Goal: Task Accomplishment & Management: Use online tool/utility

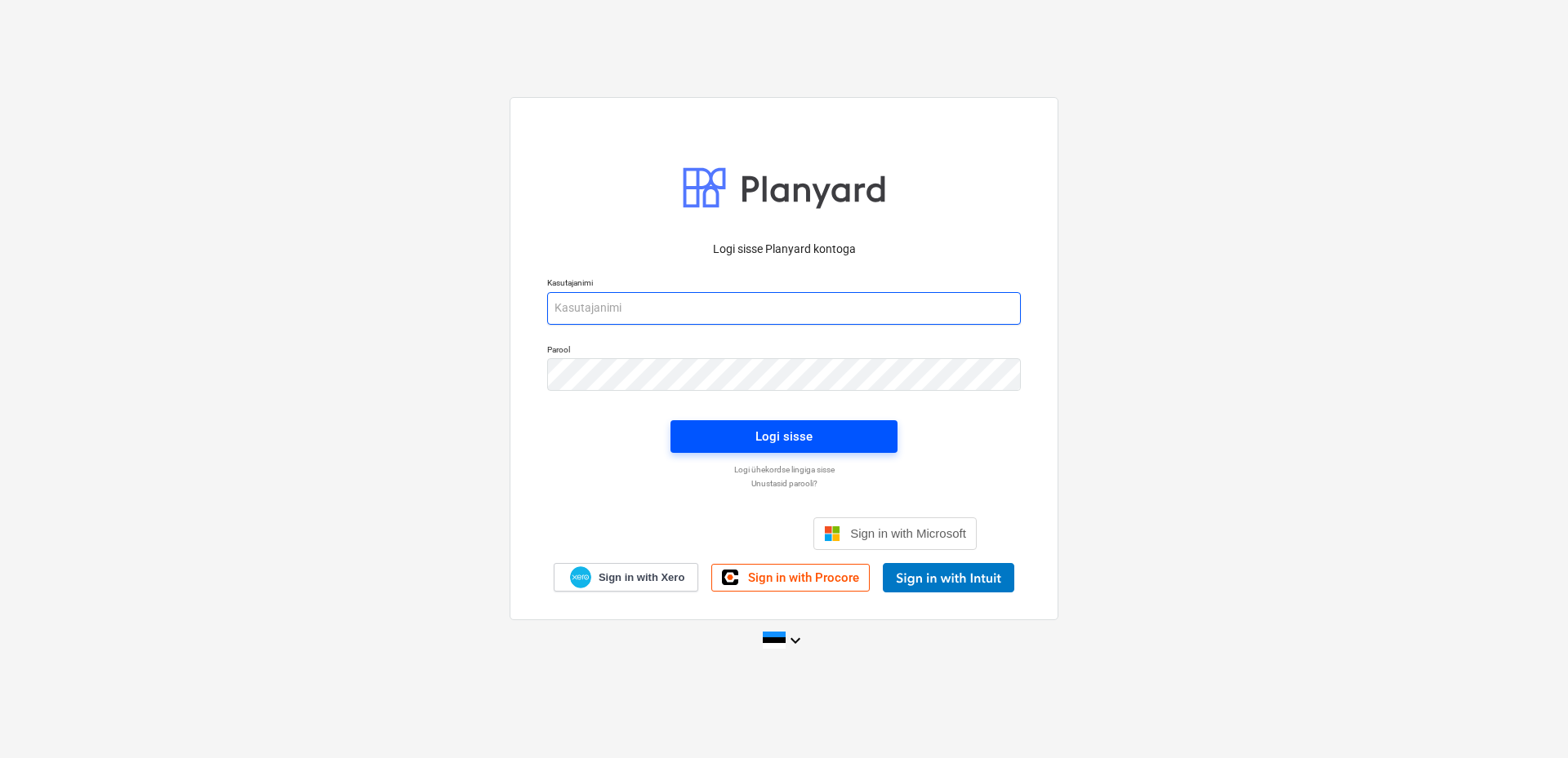
type input "[EMAIL_ADDRESS][DOMAIN_NAME]"
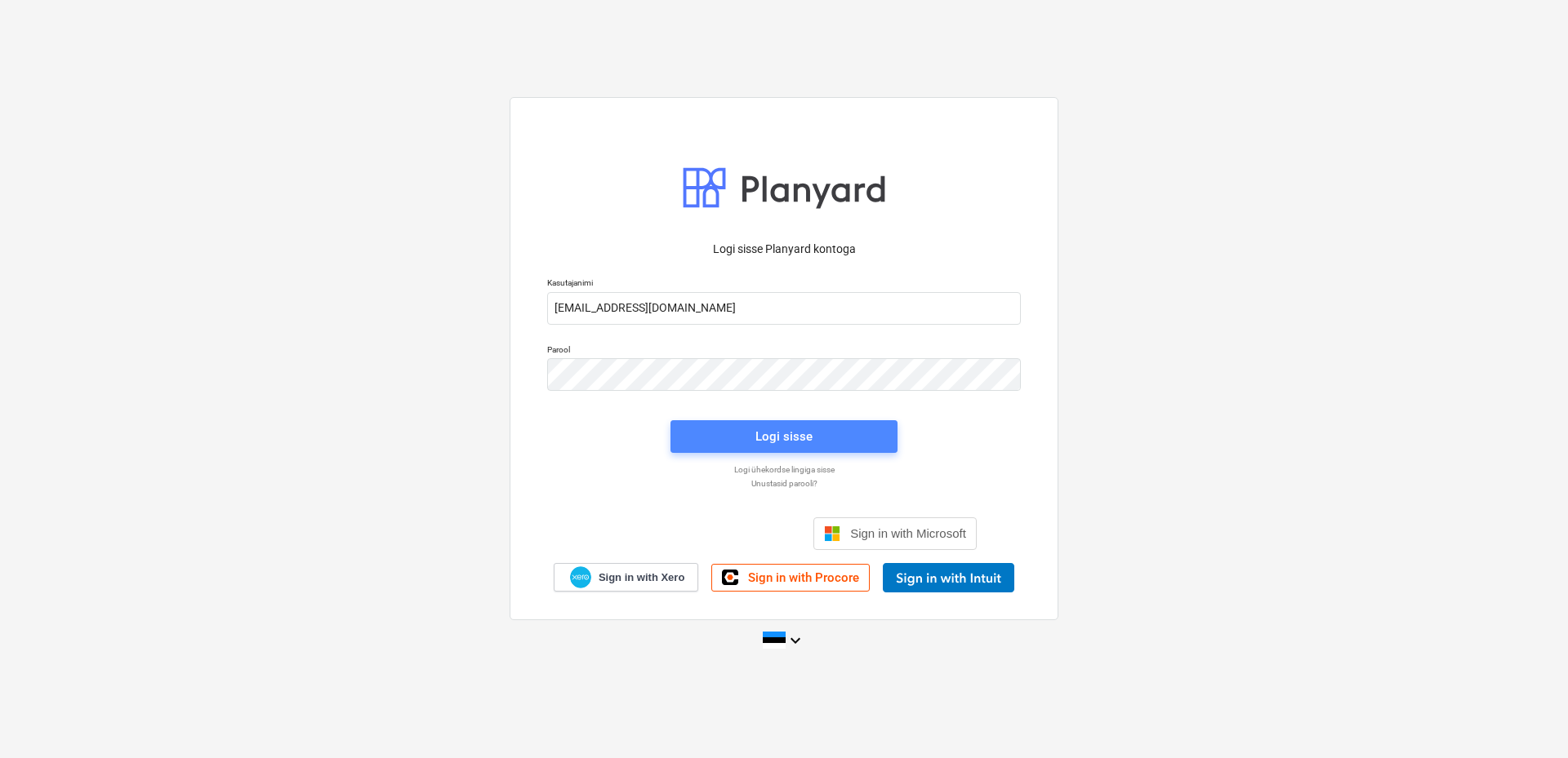
click at [766, 420] on button "Logi sisse" at bounding box center [784, 437] width 227 height 33
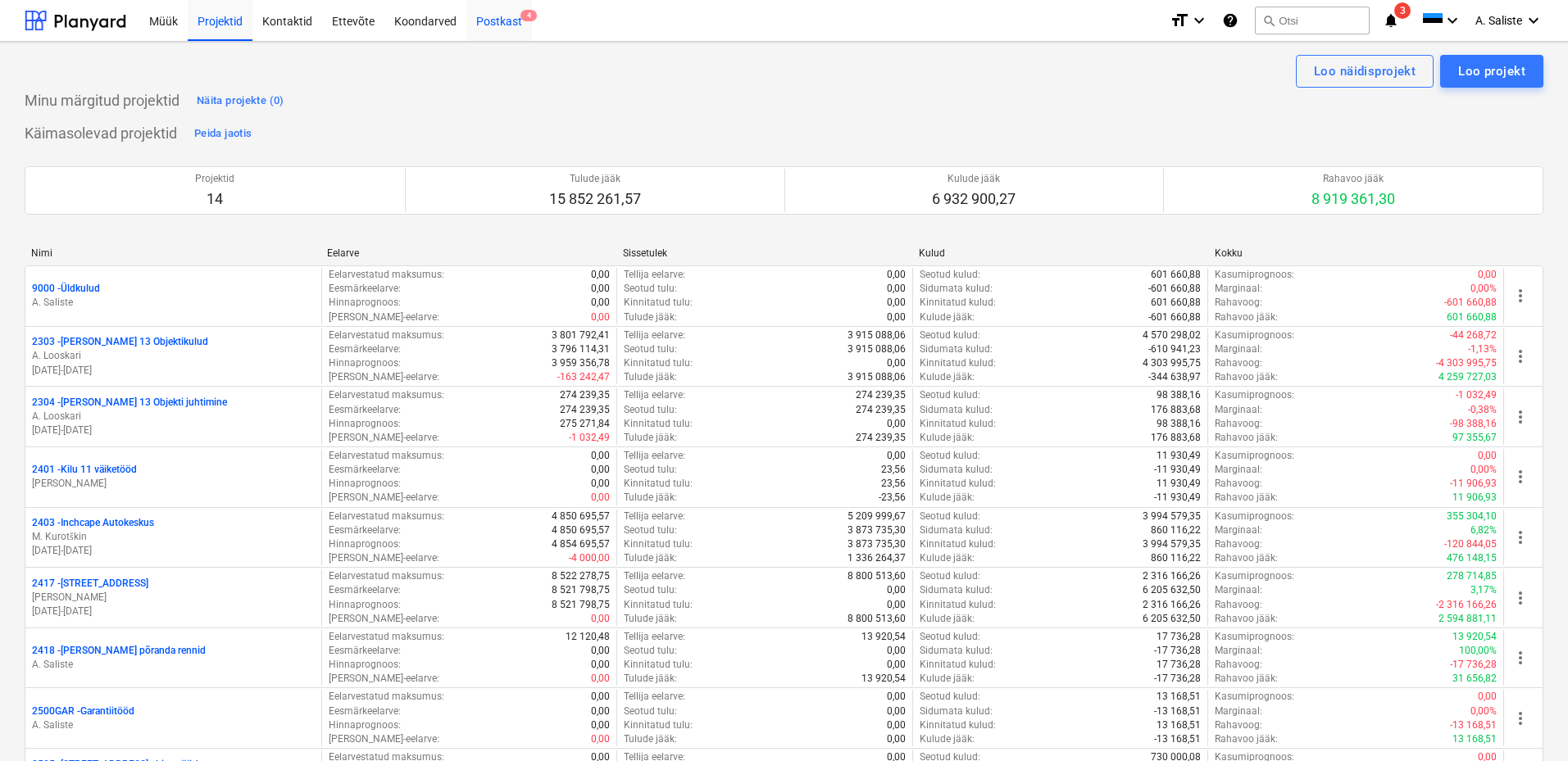
click at [510, 22] on div "Postkast 4" at bounding box center [499, 20] width 66 height 41
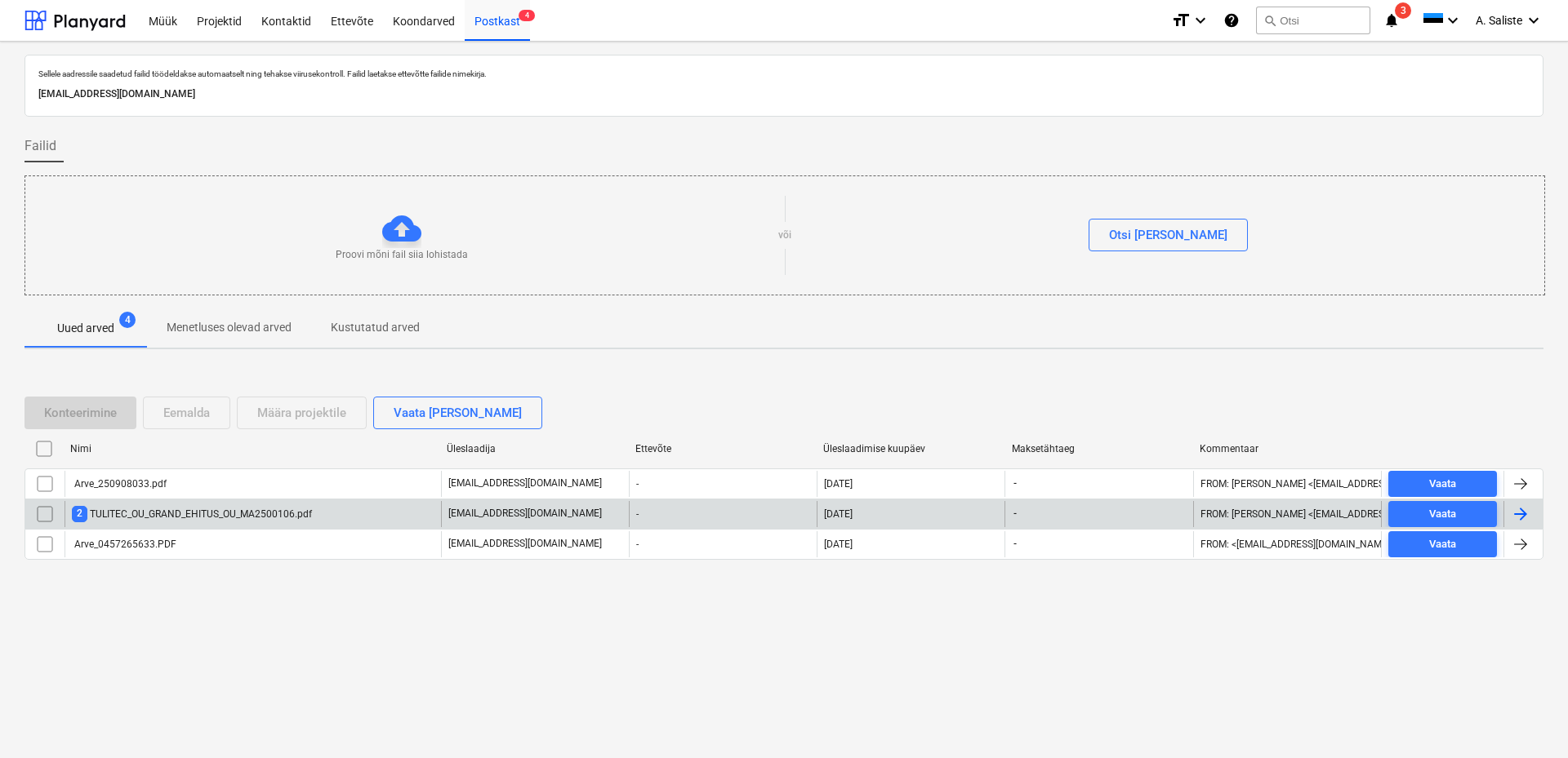
click at [239, 506] on div "2 TULITEC_OU_GRAND_EHITUS_OU_MA2500106.pdf" at bounding box center [192, 514] width 240 height 15
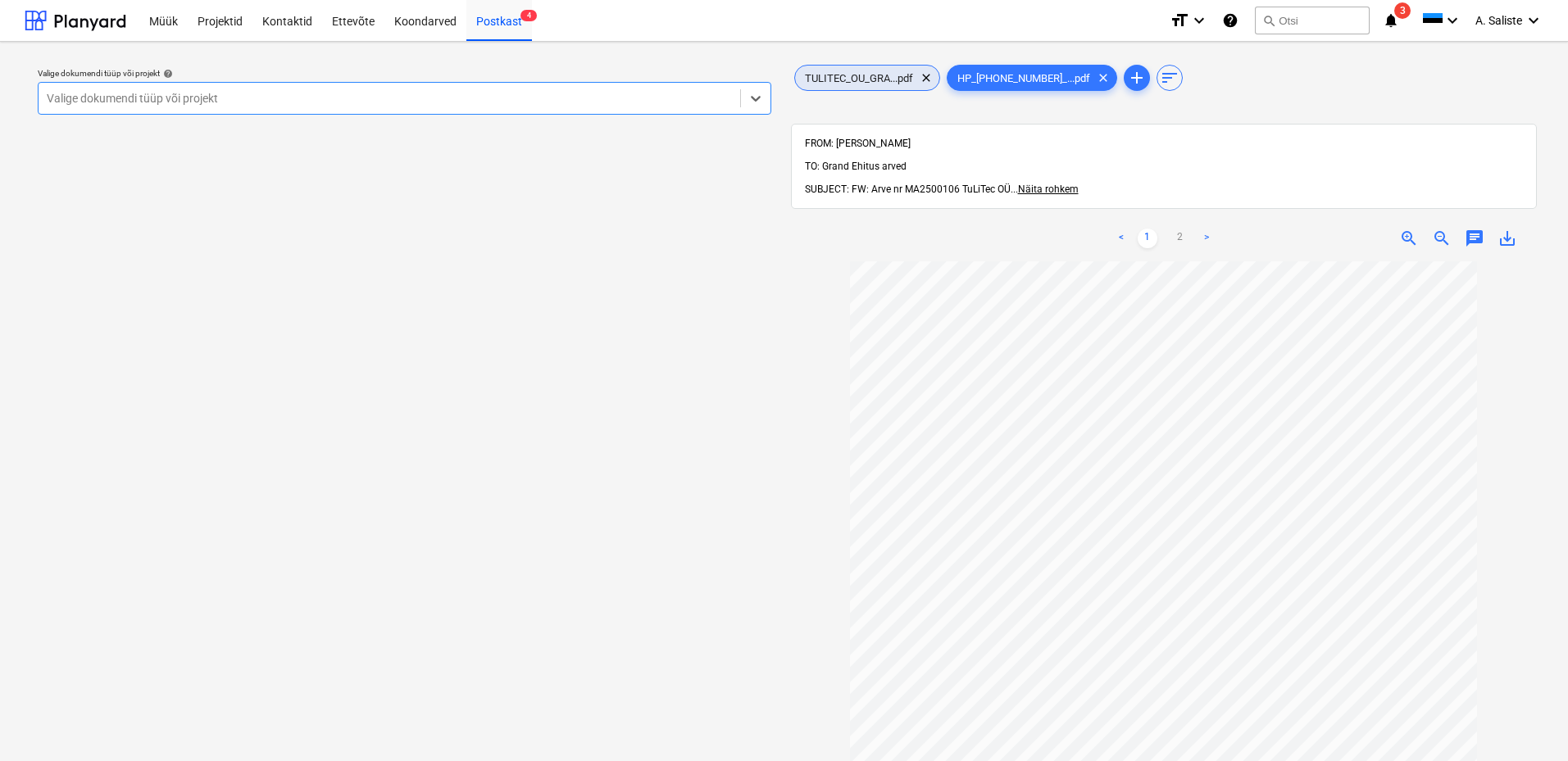
click at [890, 81] on span "TULITEC_OU_GRA...pdf" at bounding box center [859, 79] width 128 height 12
click at [1030, 91] on div "TULITEC_OU_GRA...pdf clear HP_[PHONE_NUMBER]_...pdf clear add sort" at bounding box center [1164, 78] width 746 height 33
click at [1036, 82] on span "HP_[PHONE_NUMBER]_...pdf" at bounding box center [1023, 79] width 153 height 12
click at [890, 80] on span "TULITEC_OU_GRA...pdf" at bounding box center [859, 79] width 128 height 12
click at [661, 102] on div at bounding box center [389, 97] width 685 height 16
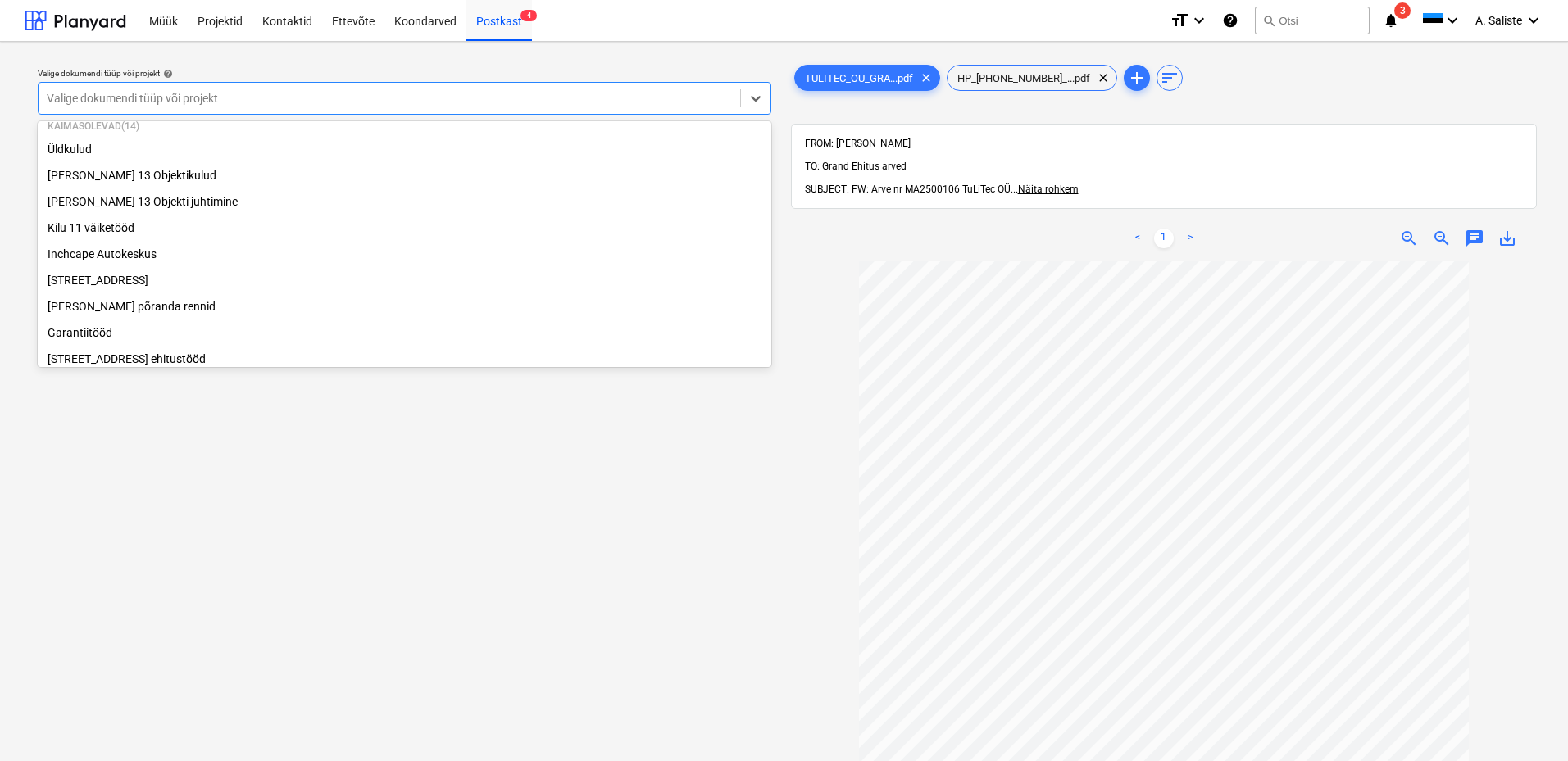
scroll to position [60, 0]
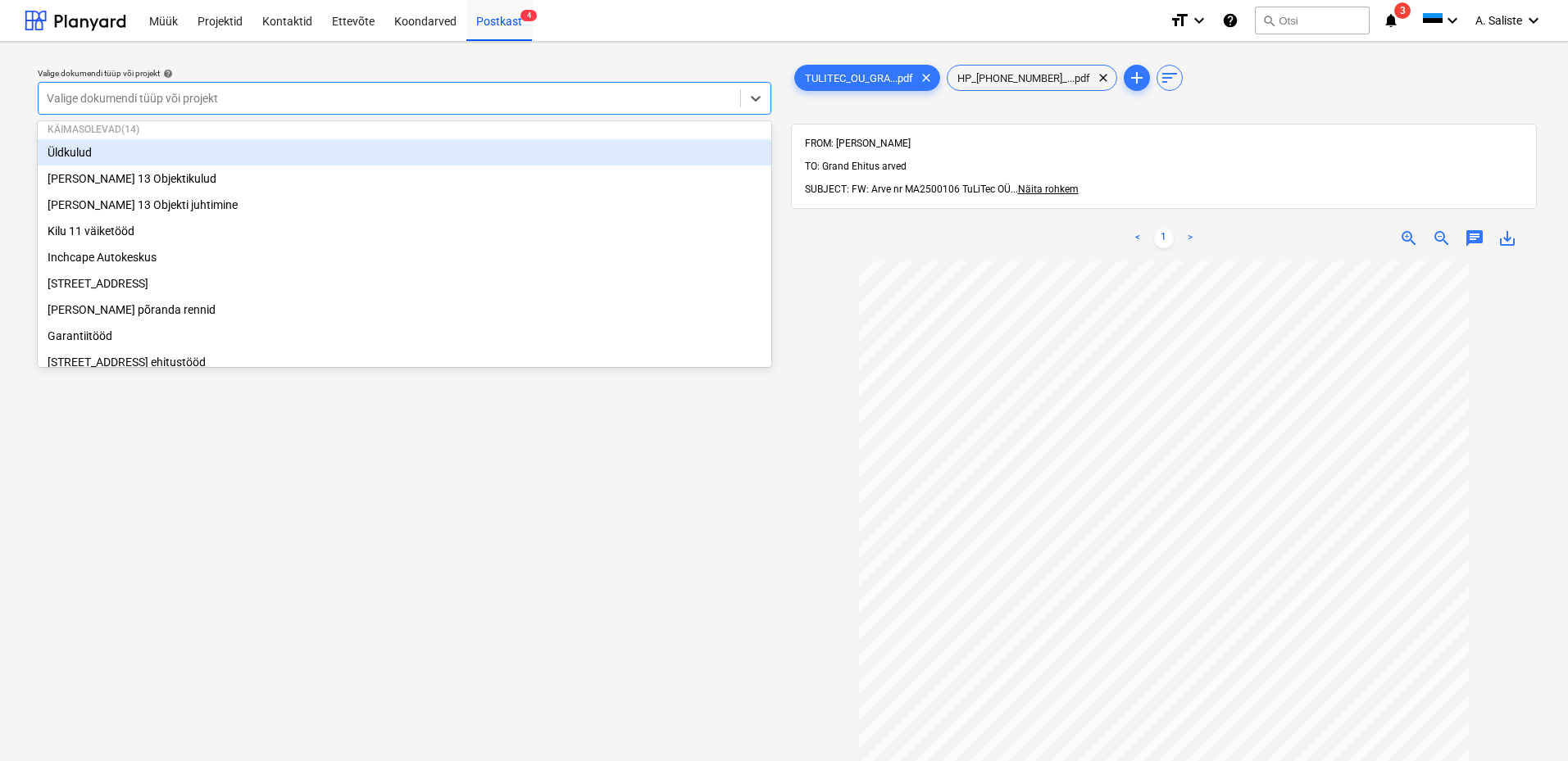
click at [158, 165] on div "Üldkulud" at bounding box center [405, 152] width 734 height 26
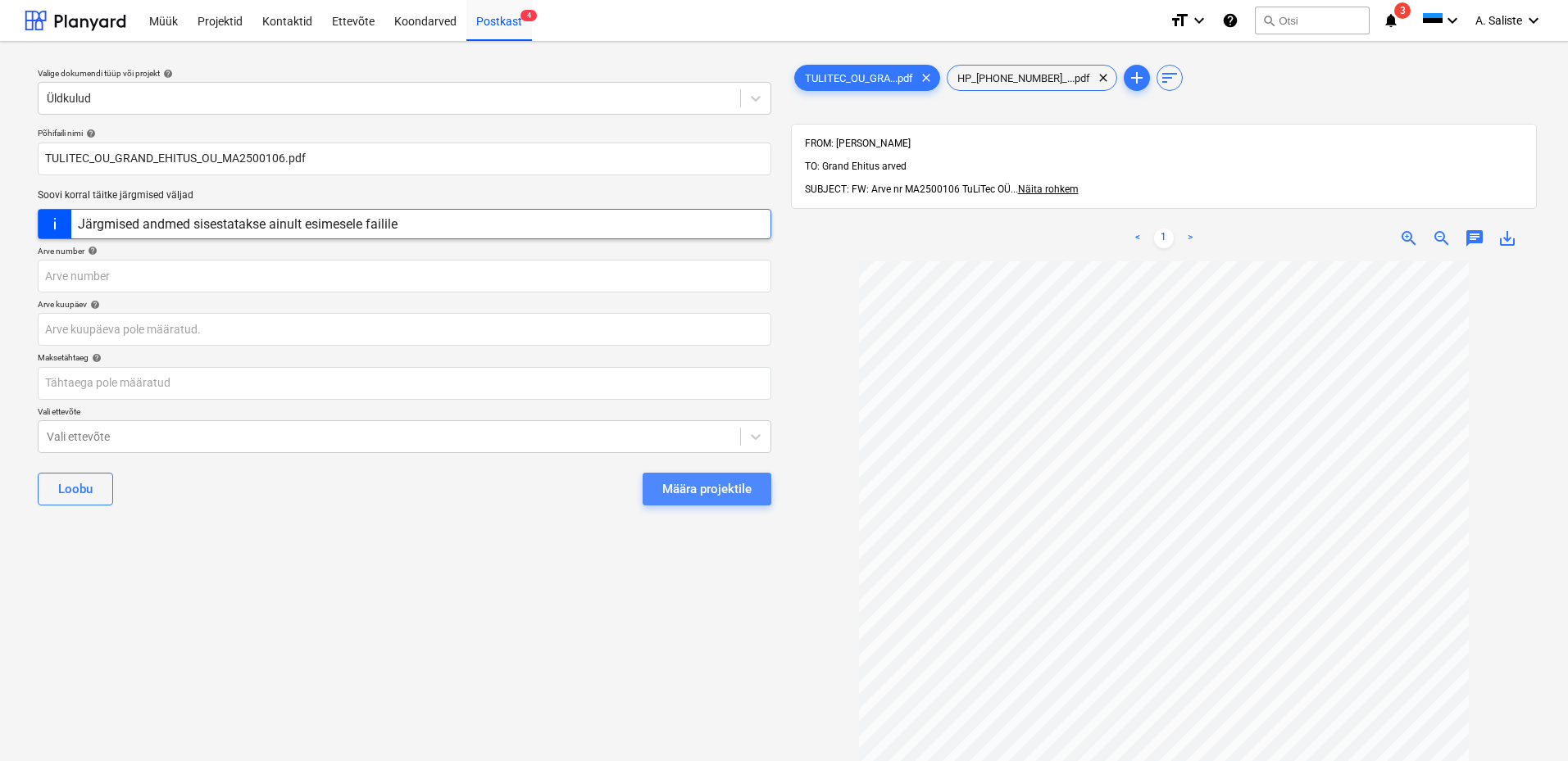
click at [672, 492] on div "Määra projektile" at bounding box center [707, 489] width 90 height 22
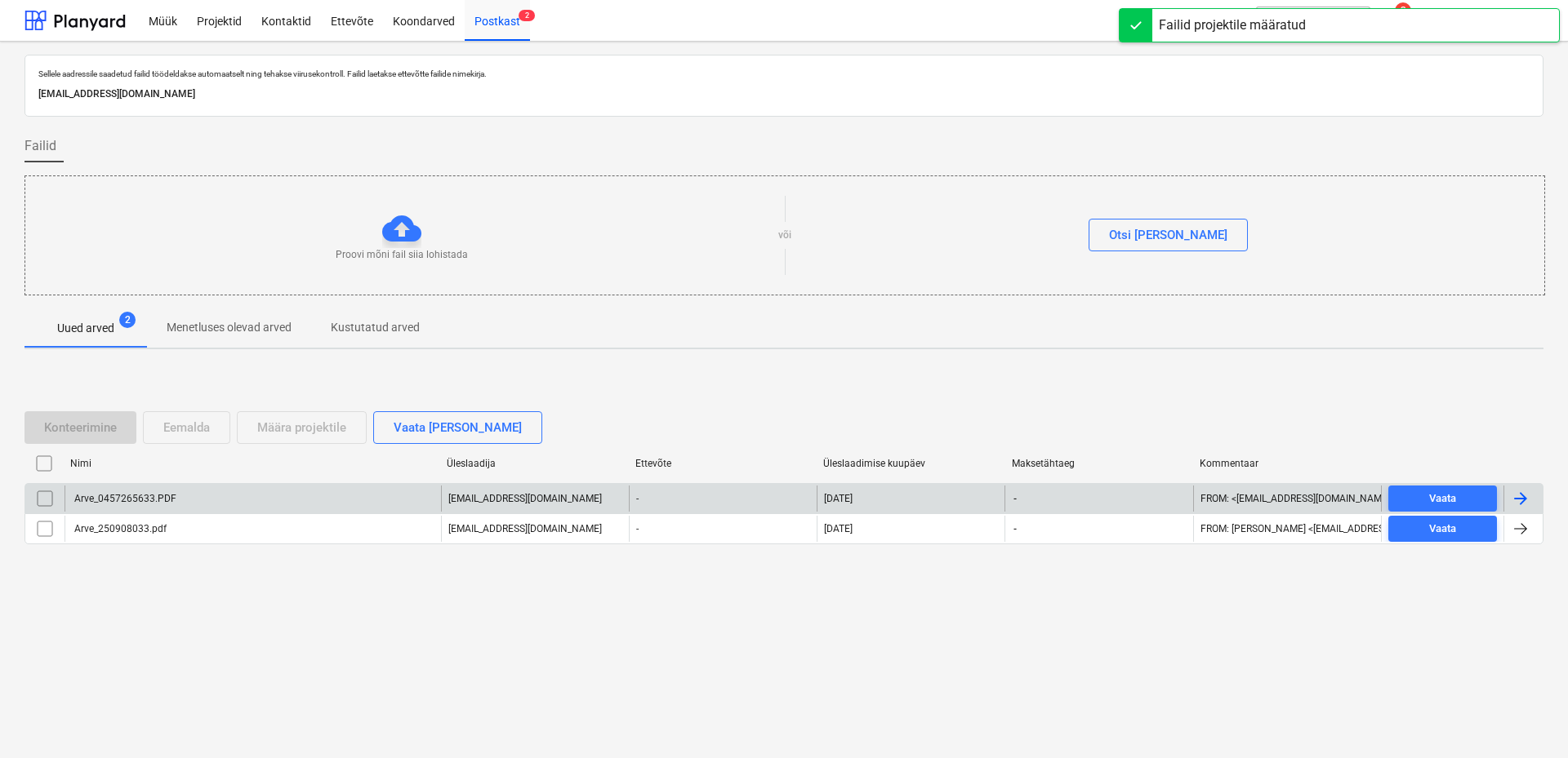
click at [159, 502] on div "Arve_0457265633.PDF" at bounding box center [125, 498] width 105 height 11
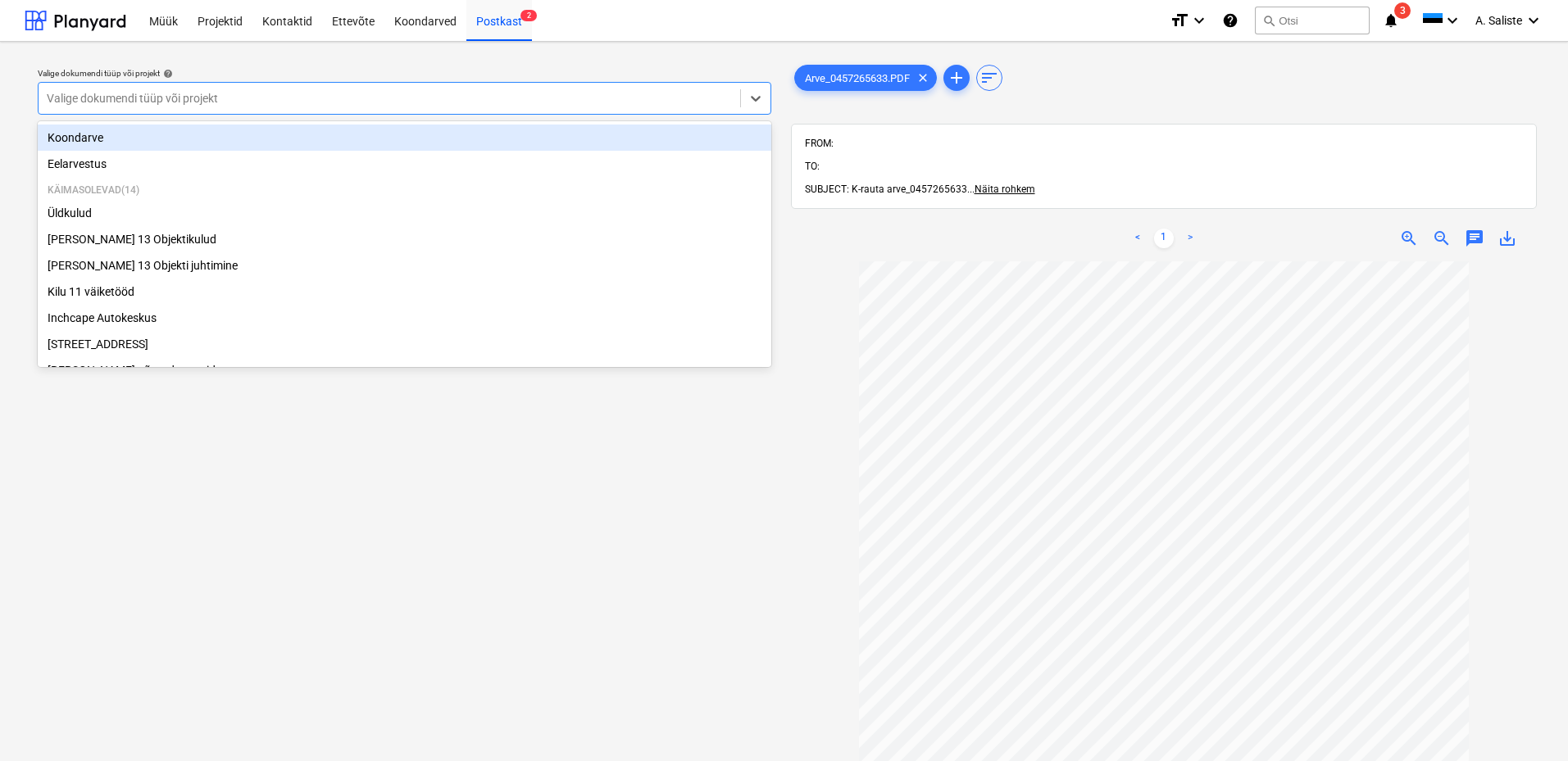
click at [466, 93] on div at bounding box center [389, 97] width 685 height 16
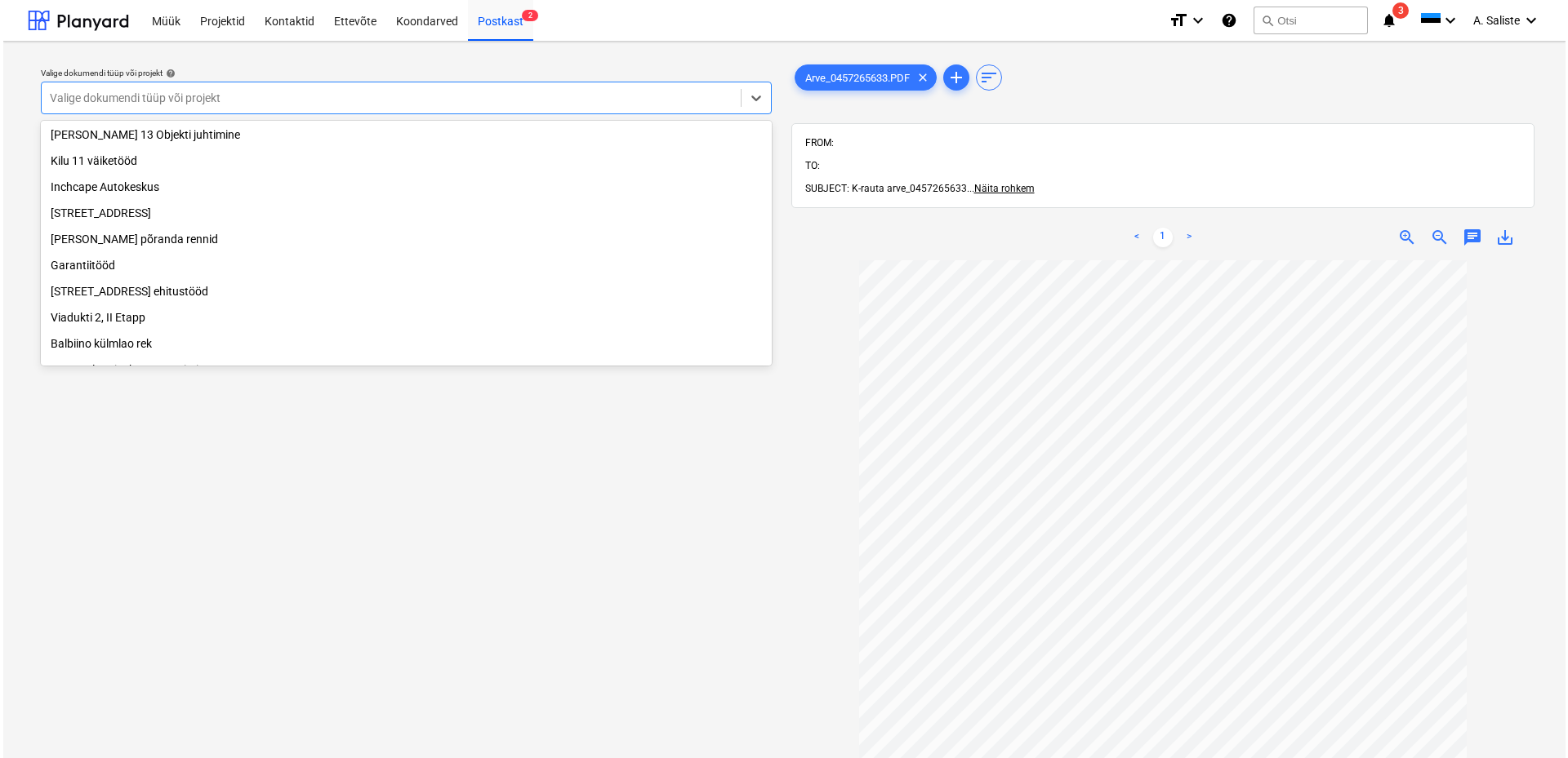
scroll to position [305, 0]
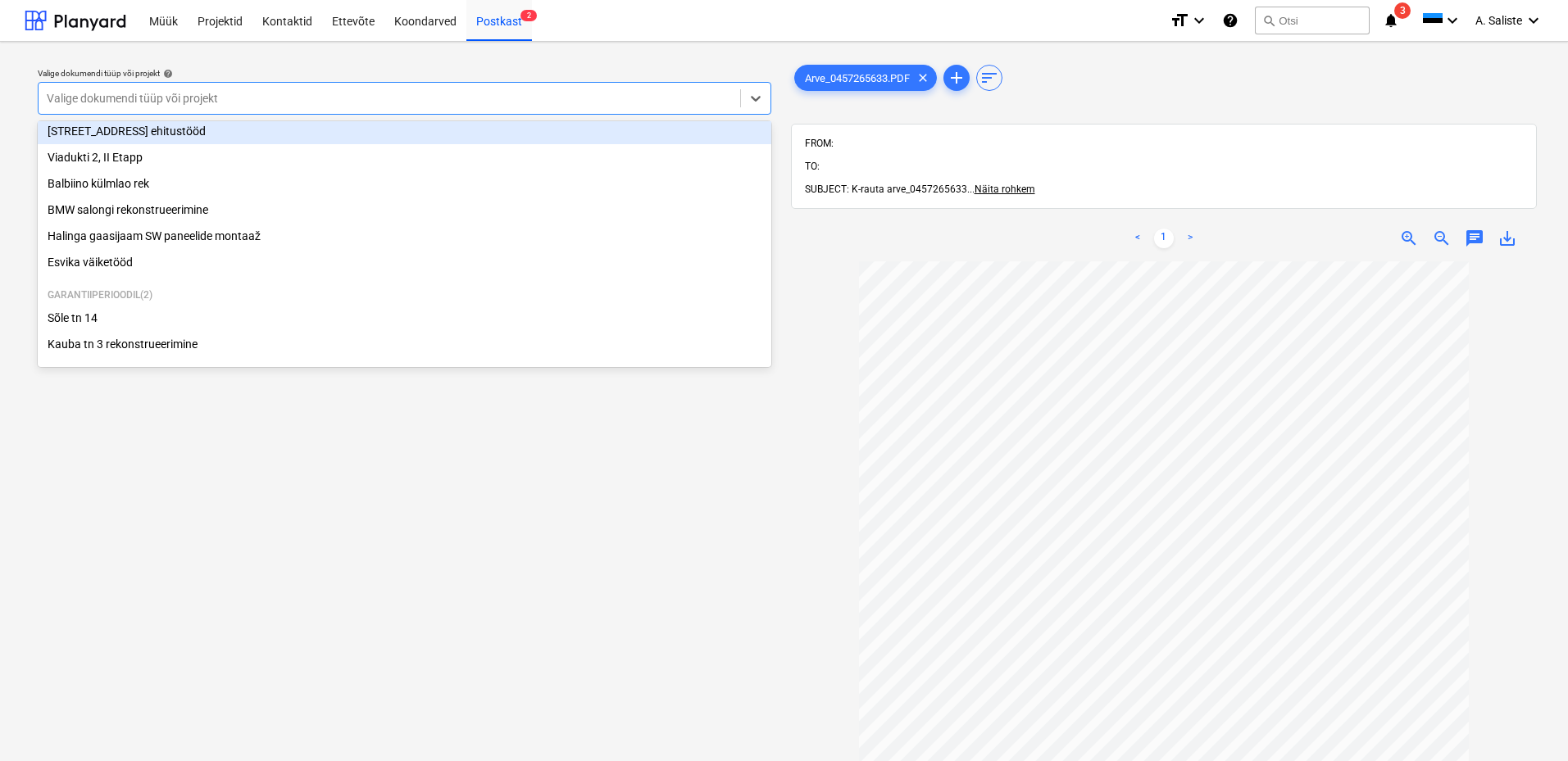
click at [142, 131] on div "[STREET_ADDRESS] ehitustööd" at bounding box center [405, 131] width 734 height 26
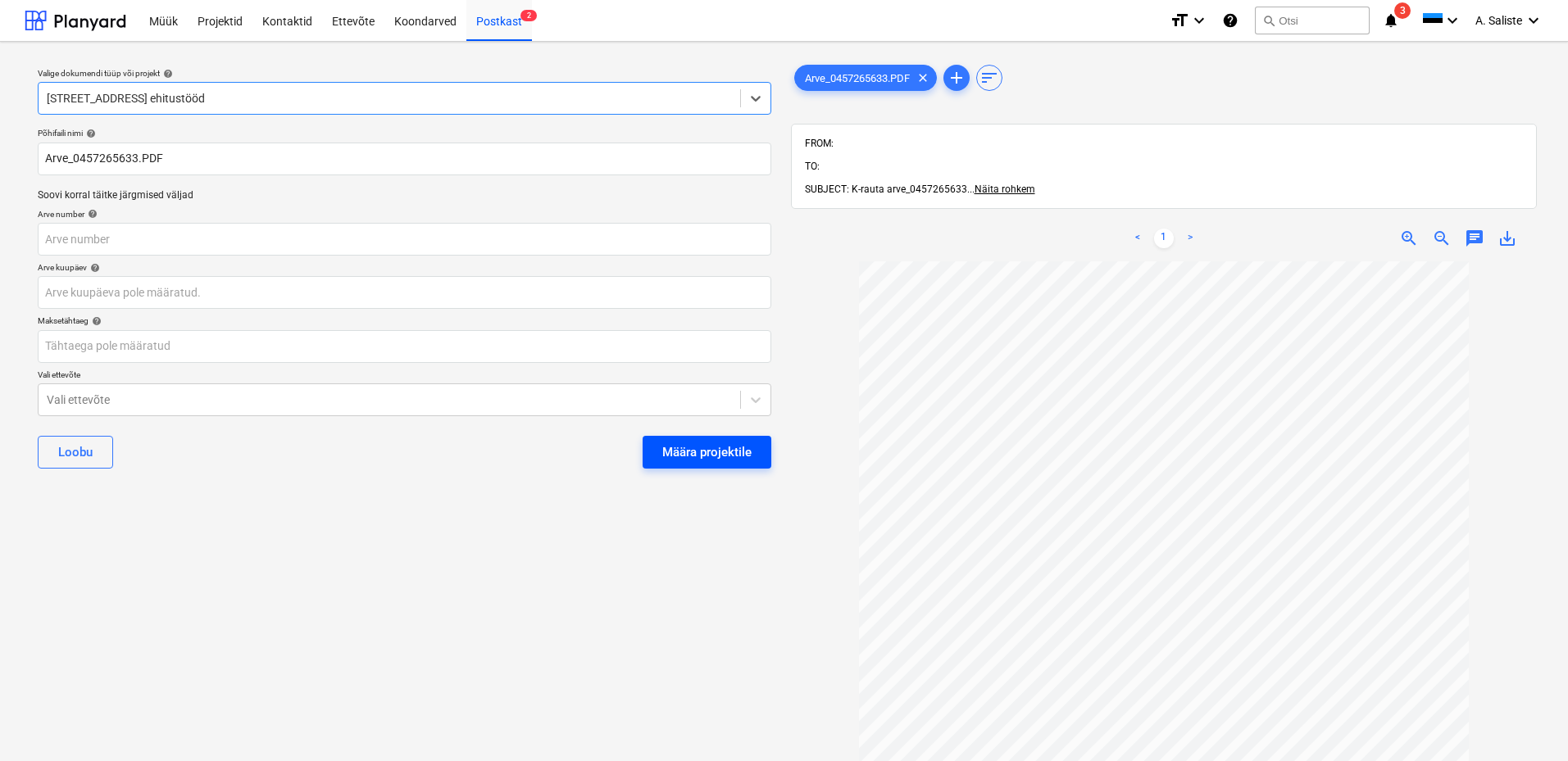
click at [726, 446] on div "Määra projektile" at bounding box center [707, 452] width 90 height 22
